Goal: Find specific page/section: Find specific page/section

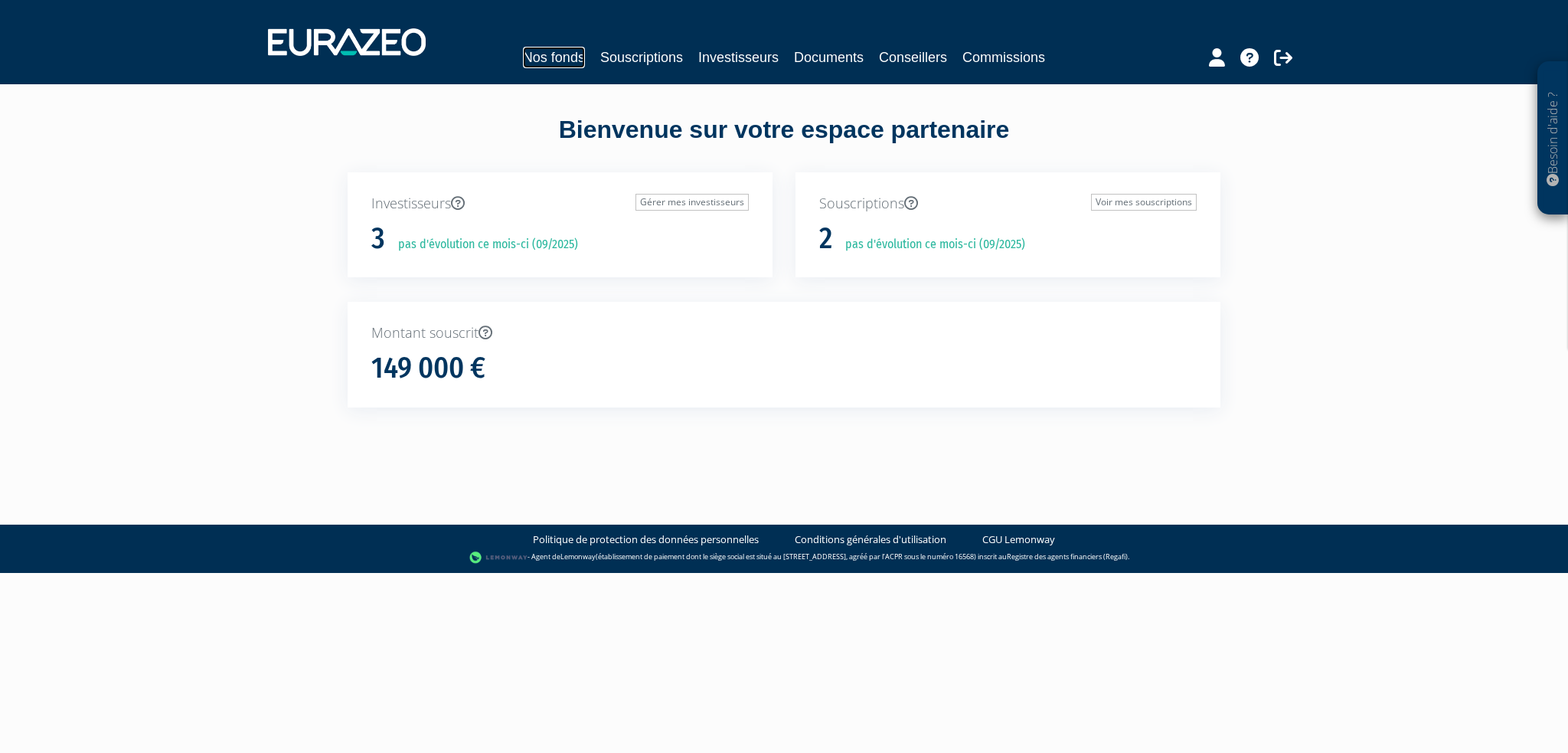
click at [557, 58] on link "Nos fonds" at bounding box center [554, 57] width 62 height 22
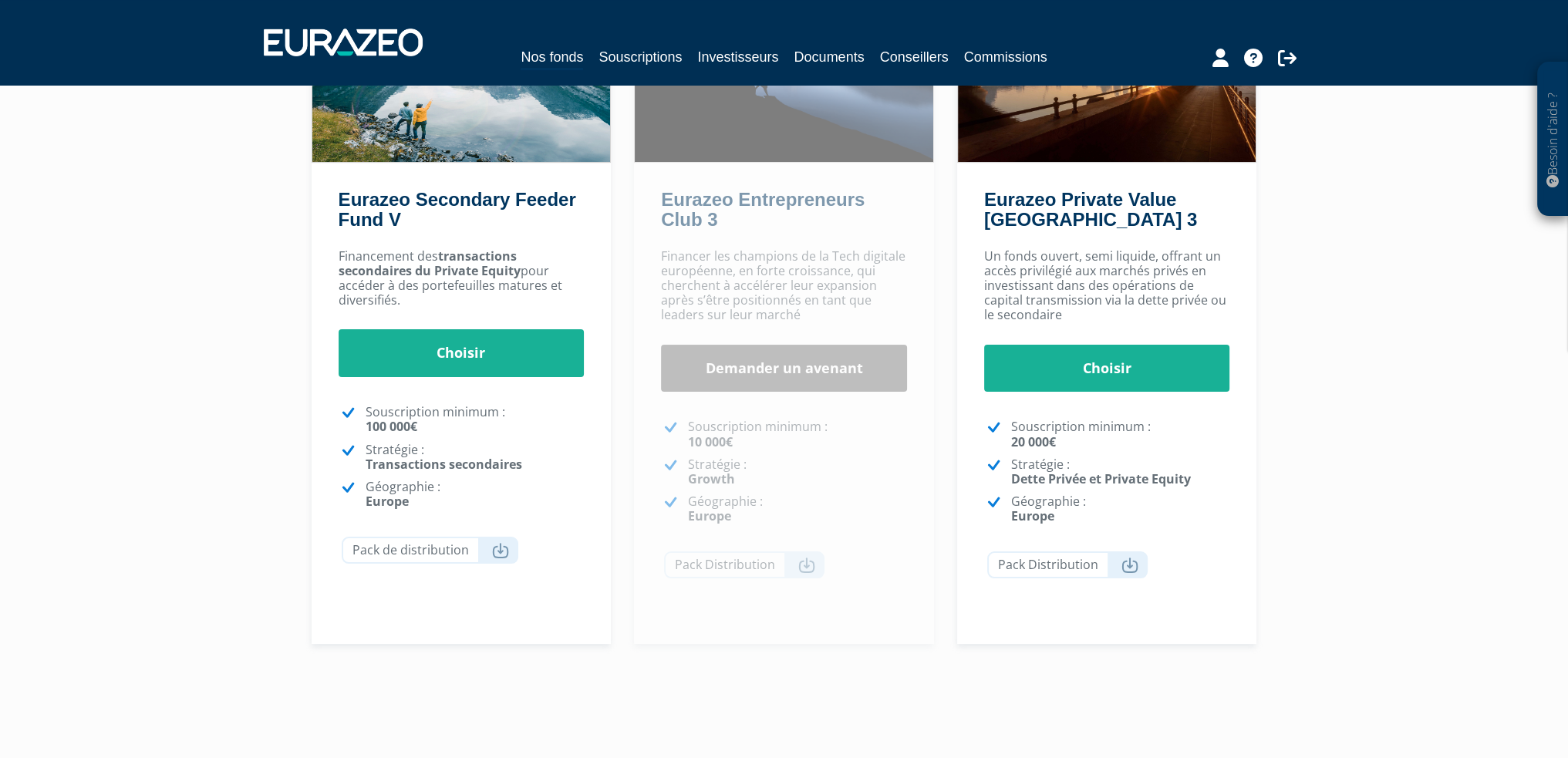
scroll to position [222, 0]
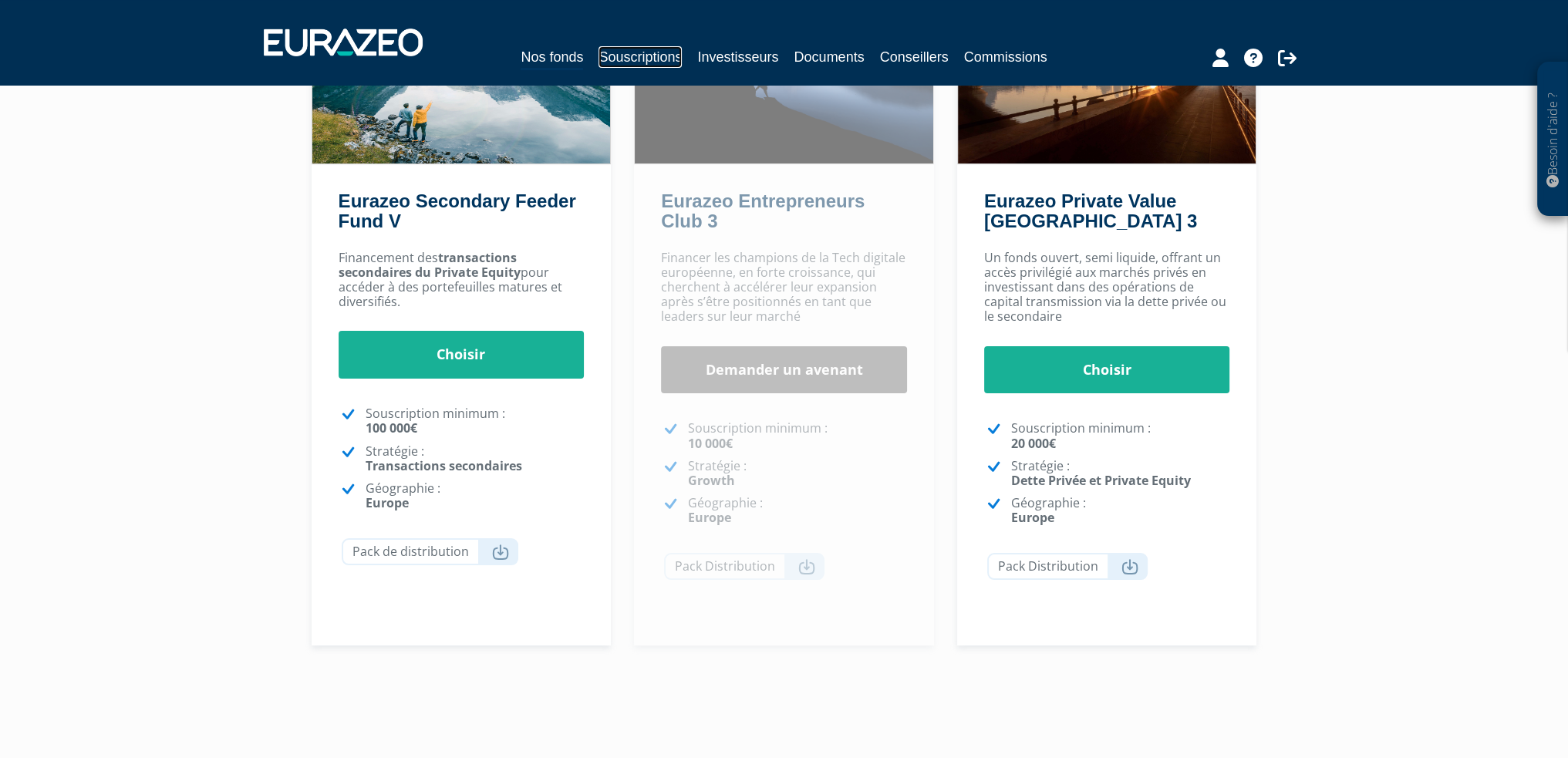
click at [629, 54] on link "Souscriptions" at bounding box center [640, 57] width 84 height 22
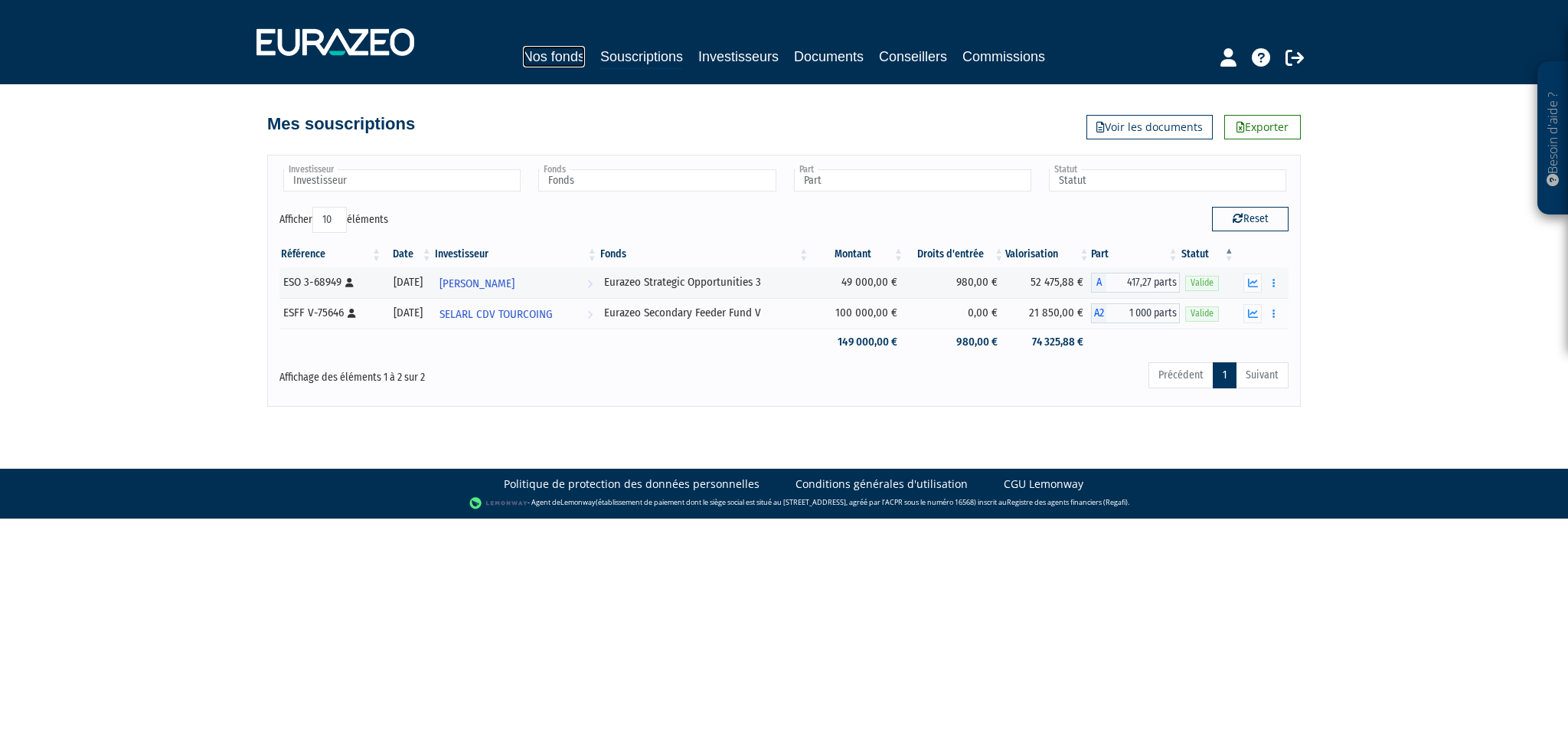
click at [561, 56] on link "Nos fonds" at bounding box center [554, 57] width 62 height 22
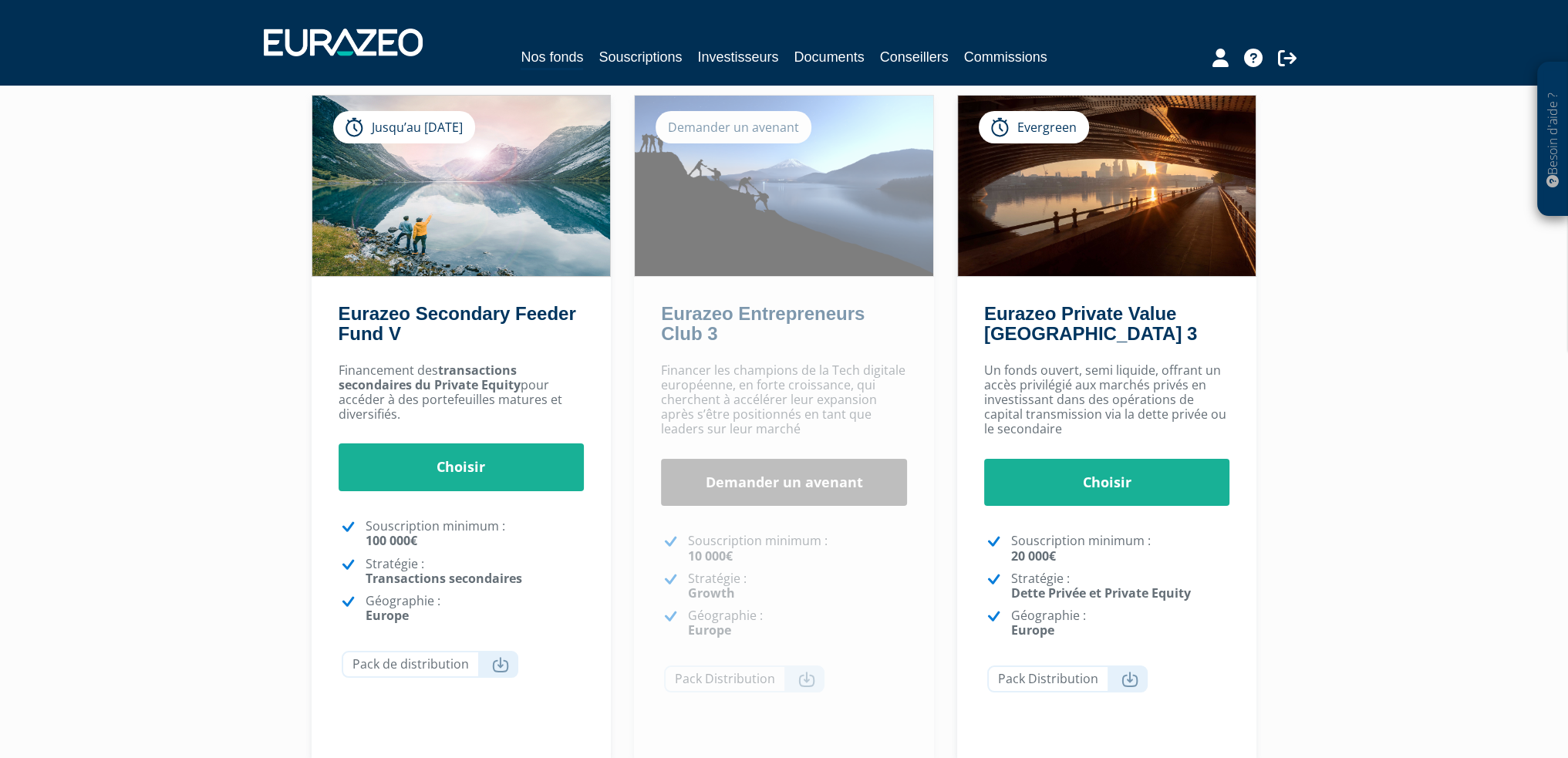
scroll to position [114, 0]
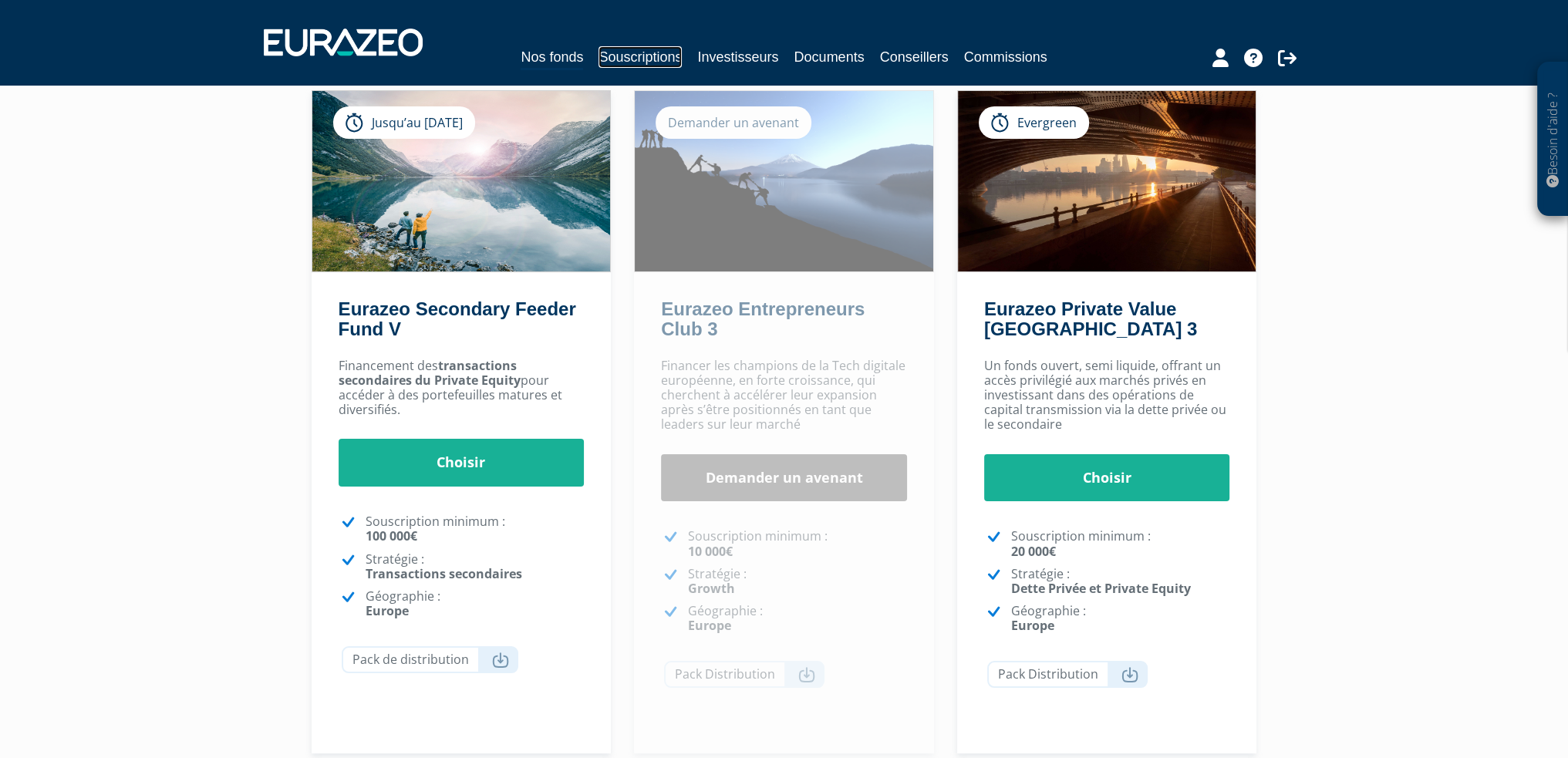
click at [668, 67] on link "Souscriptions" at bounding box center [640, 57] width 84 height 22
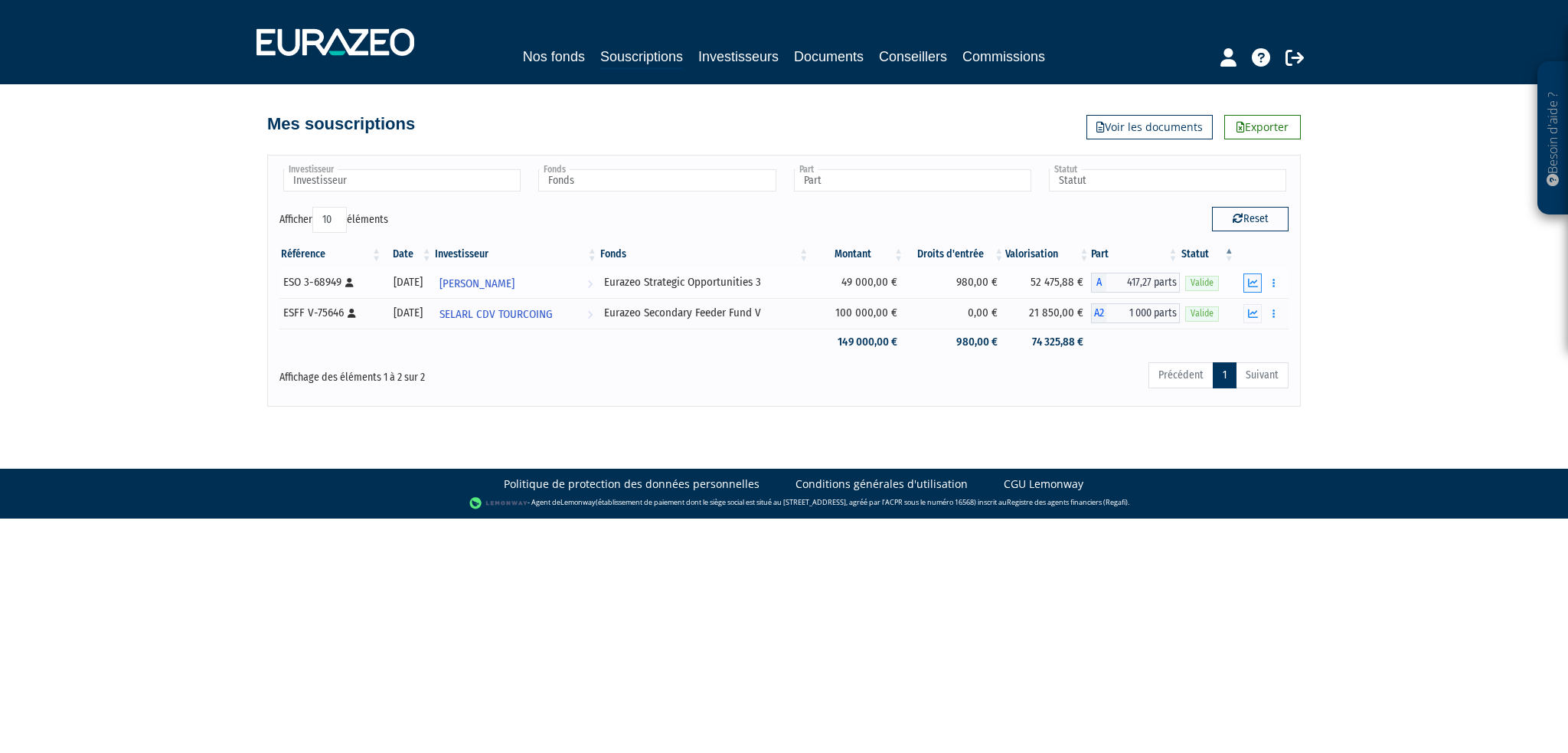
click at [1252, 284] on icon "button" at bounding box center [1252, 283] width 10 height 10
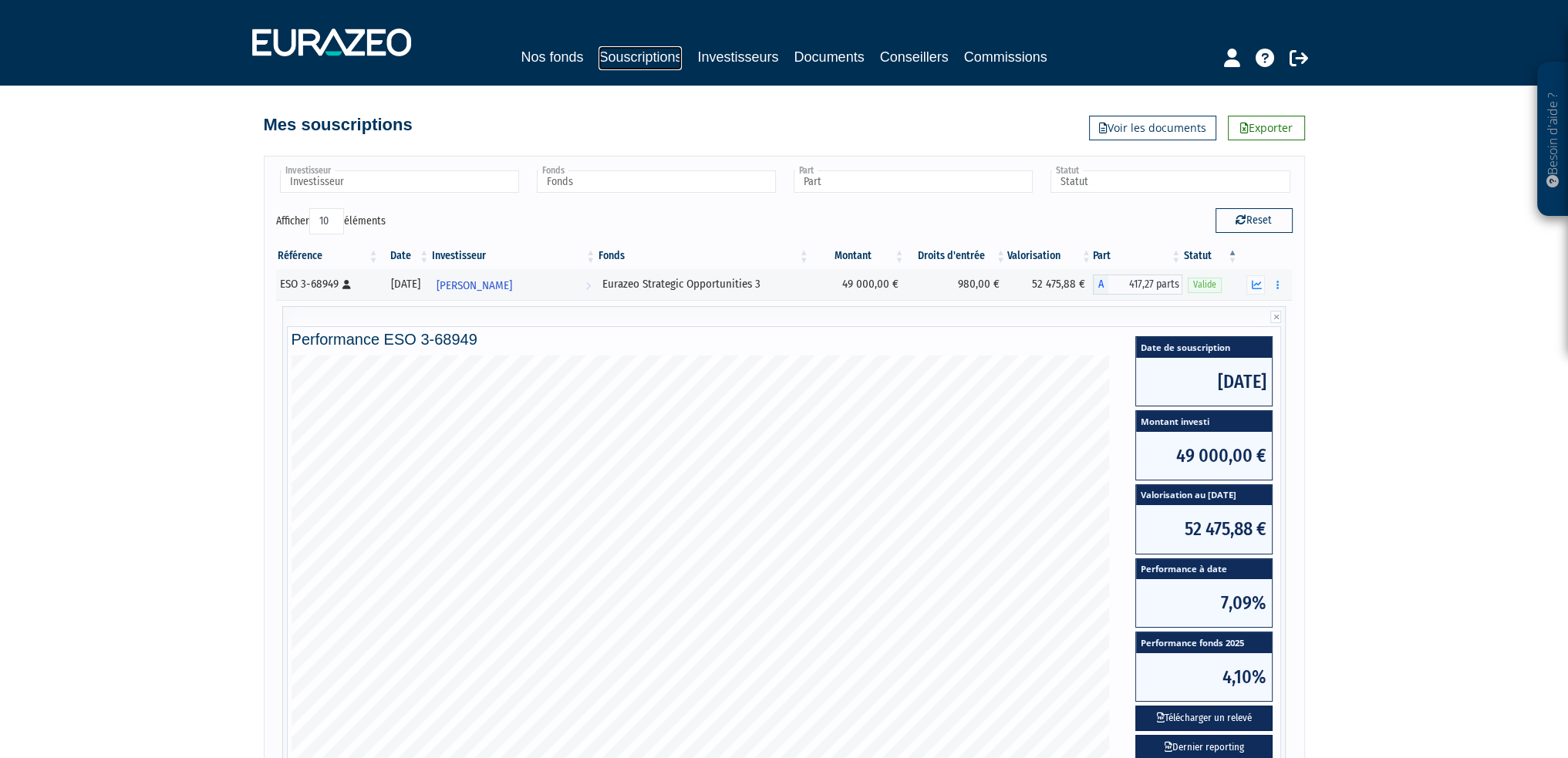
click at [644, 54] on link "Souscriptions" at bounding box center [640, 58] width 84 height 24
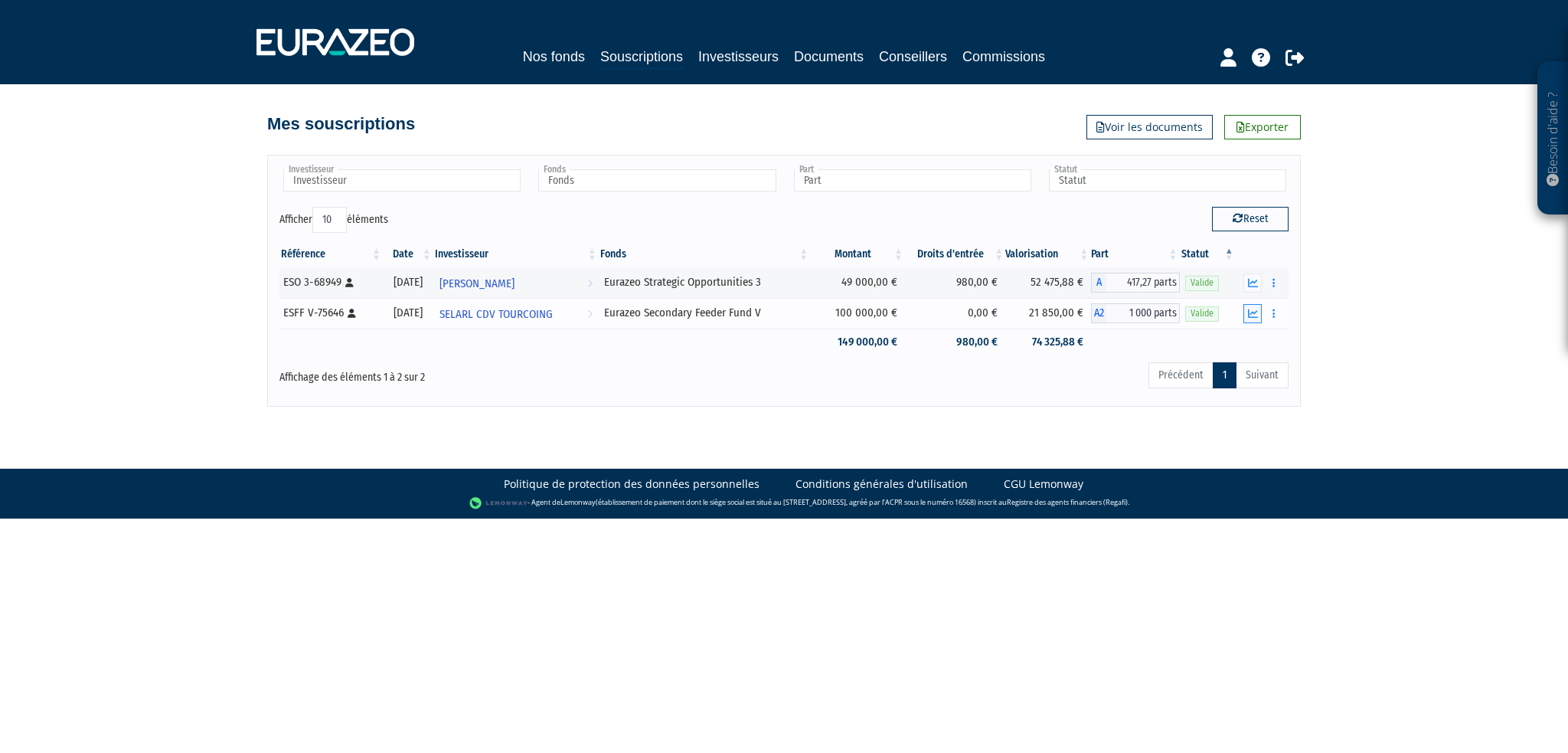
click at [1250, 311] on icon "button" at bounding box center [1252, 313] width 10 height 10
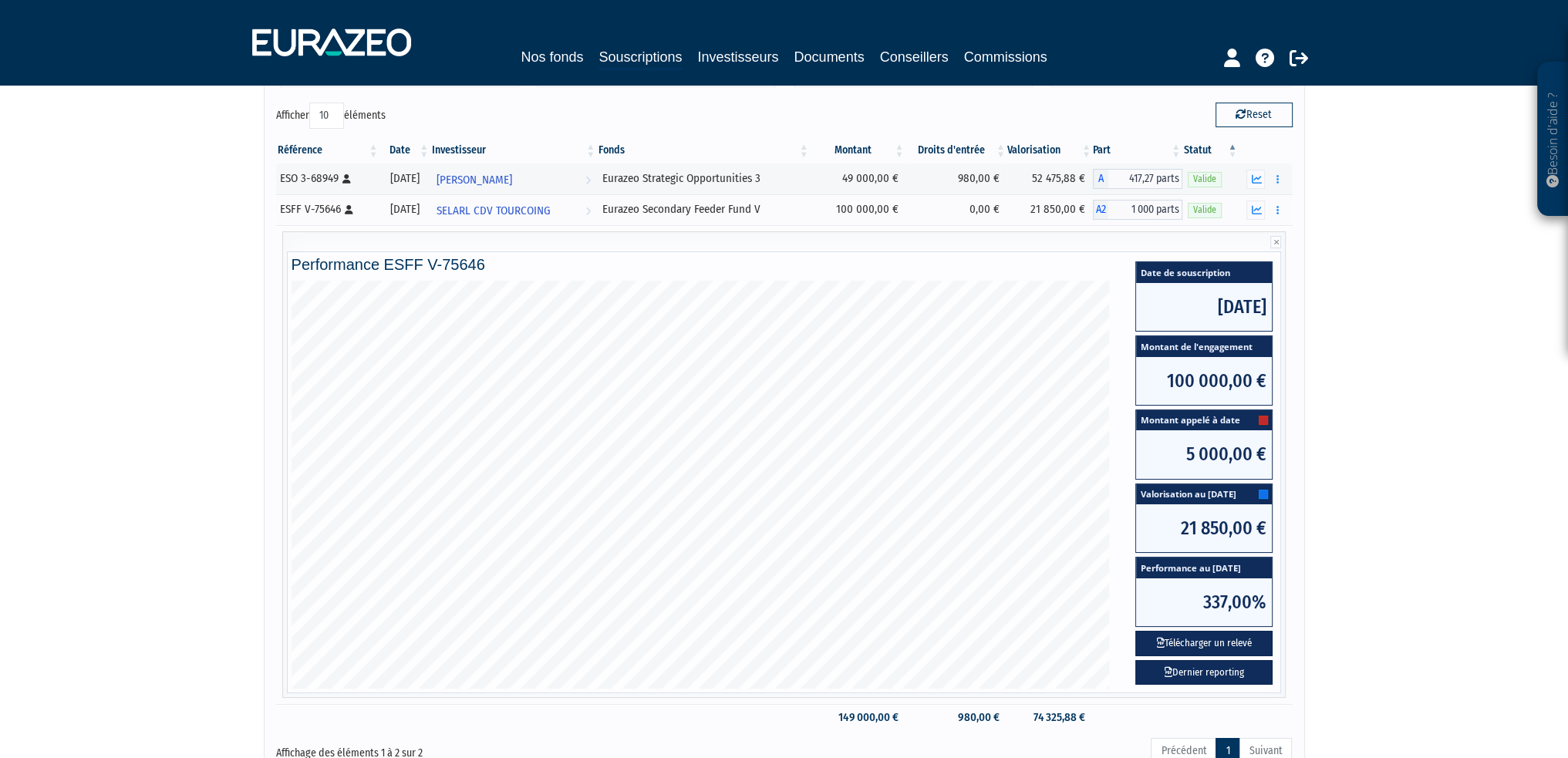
scroll to position [231, 0]
